Goal: Book appointment/travel/reservation

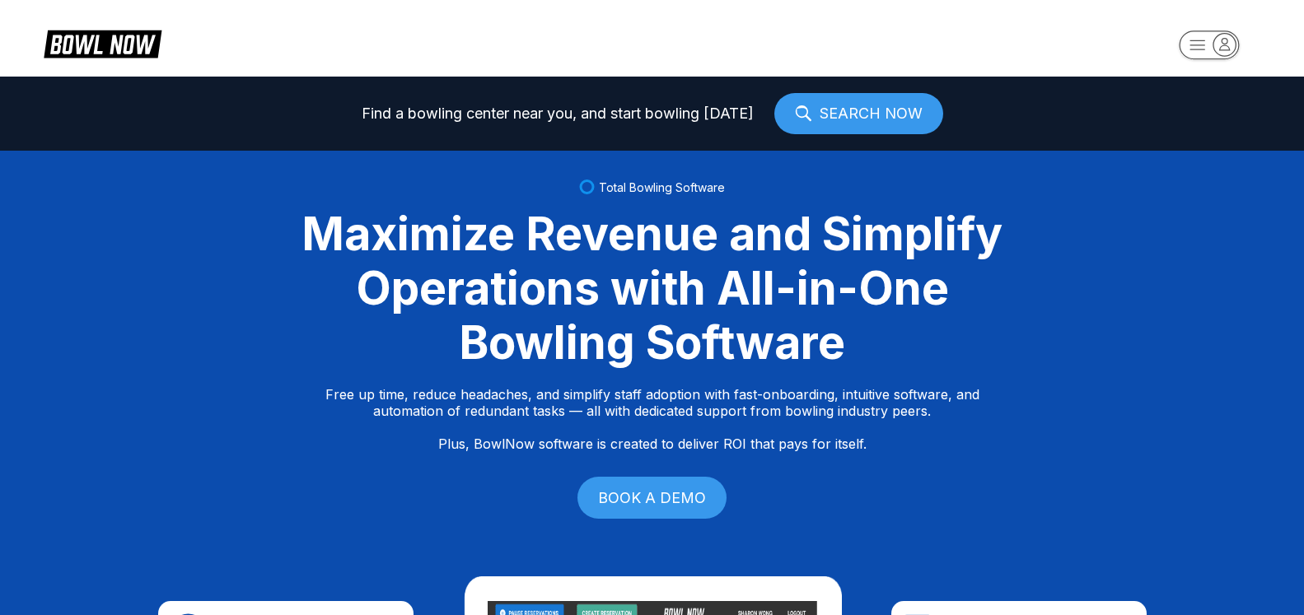
click at [1236, 44] on icon "button" at bounding box center [1225, 44] width 22 height 22
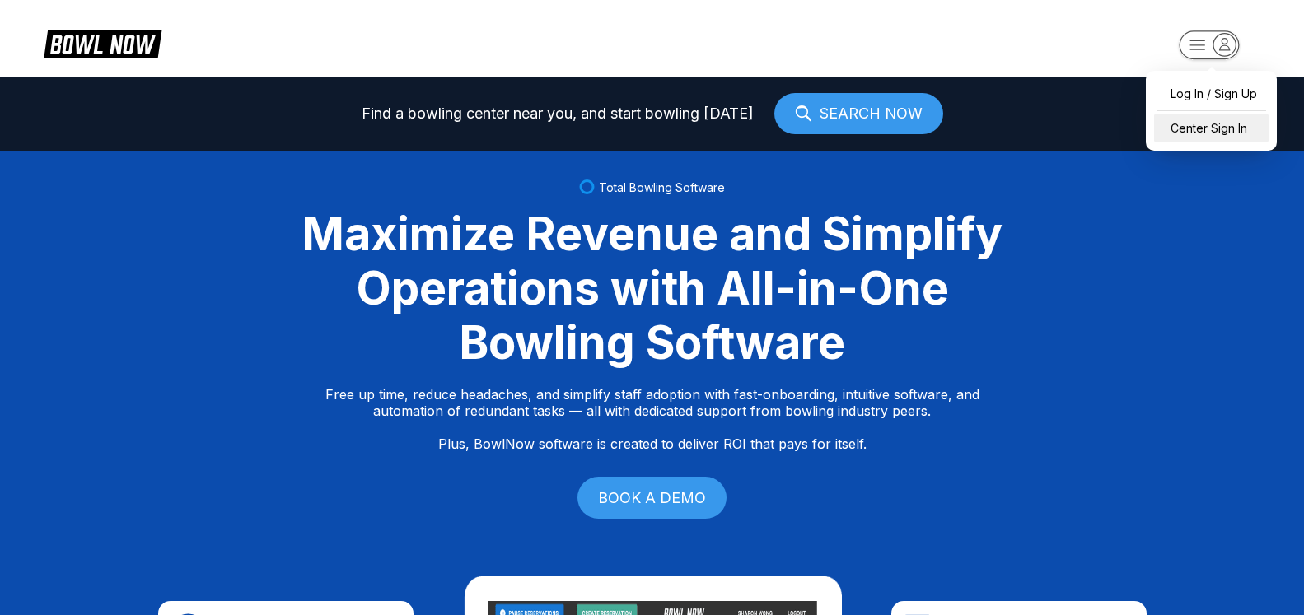
click at [1208, 133] on div "Center Sign In" at bounding box center [1211, 128] width 115 height 29
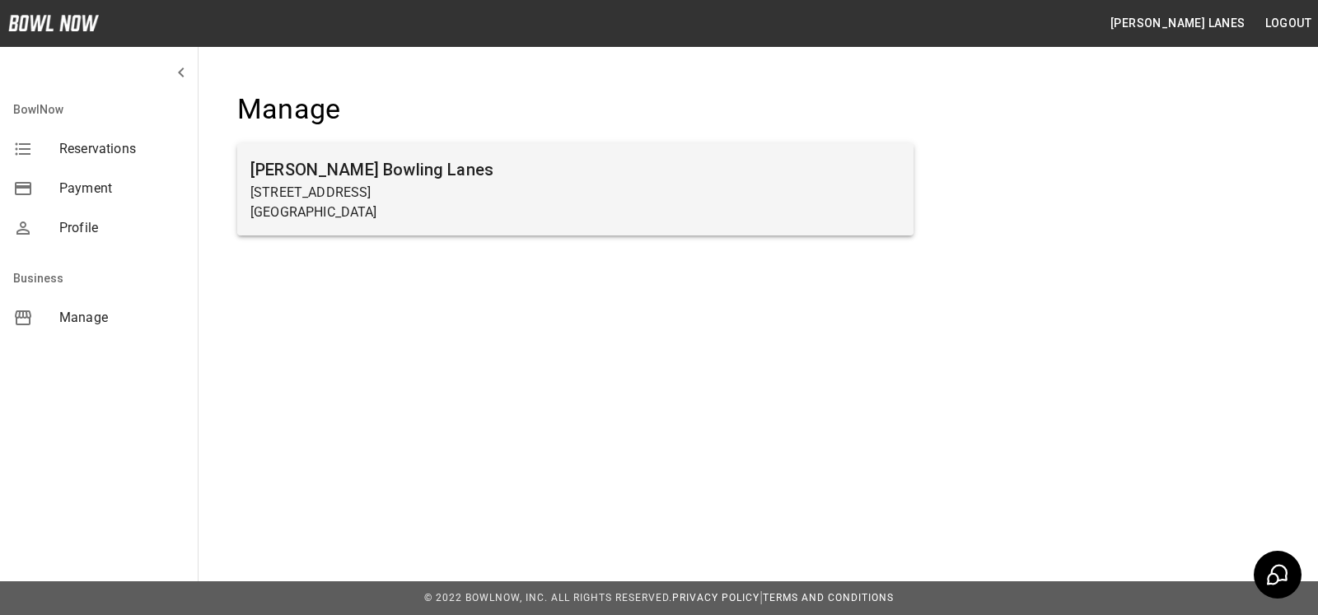
click at [451, 211] on p "Beaver Falls, PA 15010" at bounding box center [575, 213] width 650 height 20
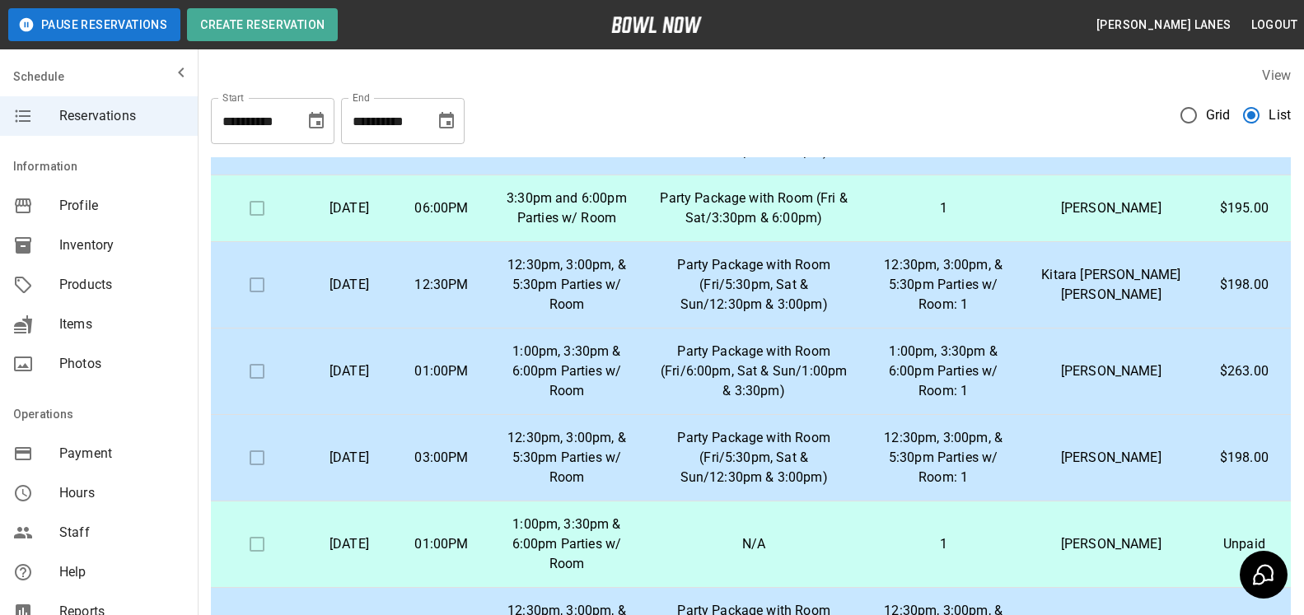
scroll to position [252, 0]
